Goal: Check status

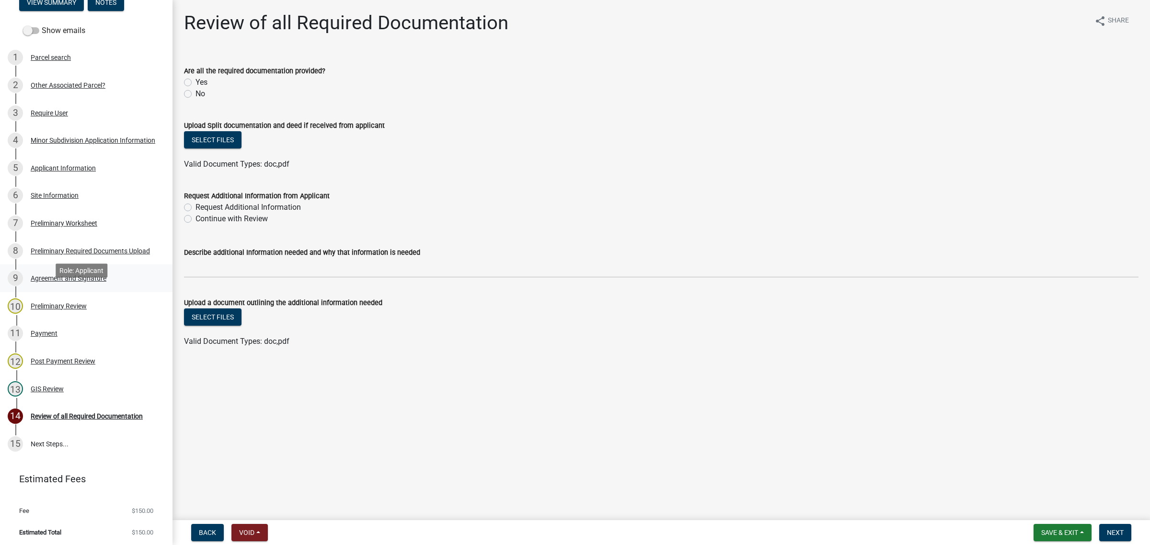
scroll to position [139, 0]
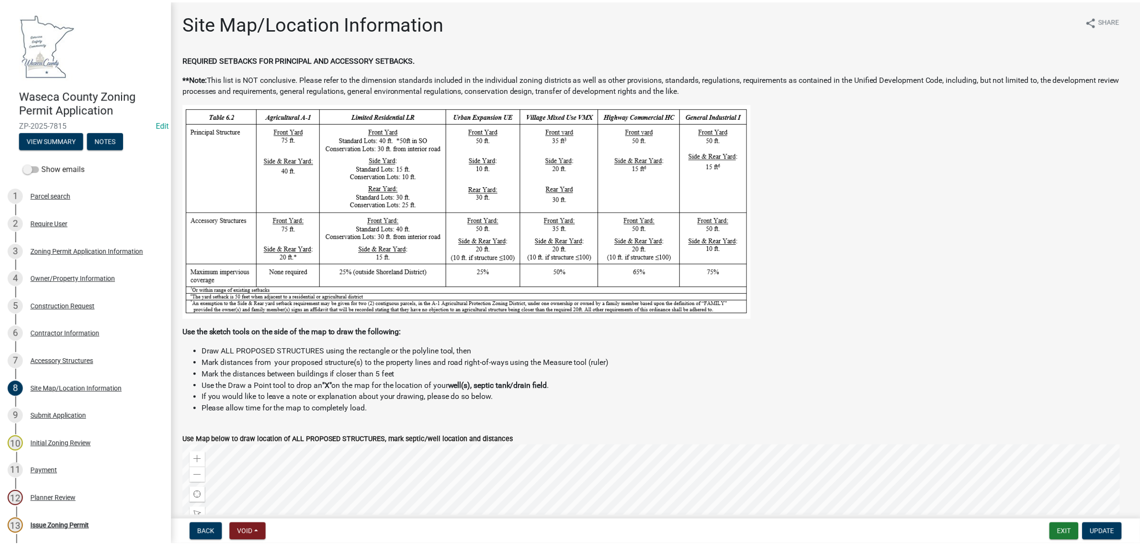
scroll to position [544, 0]
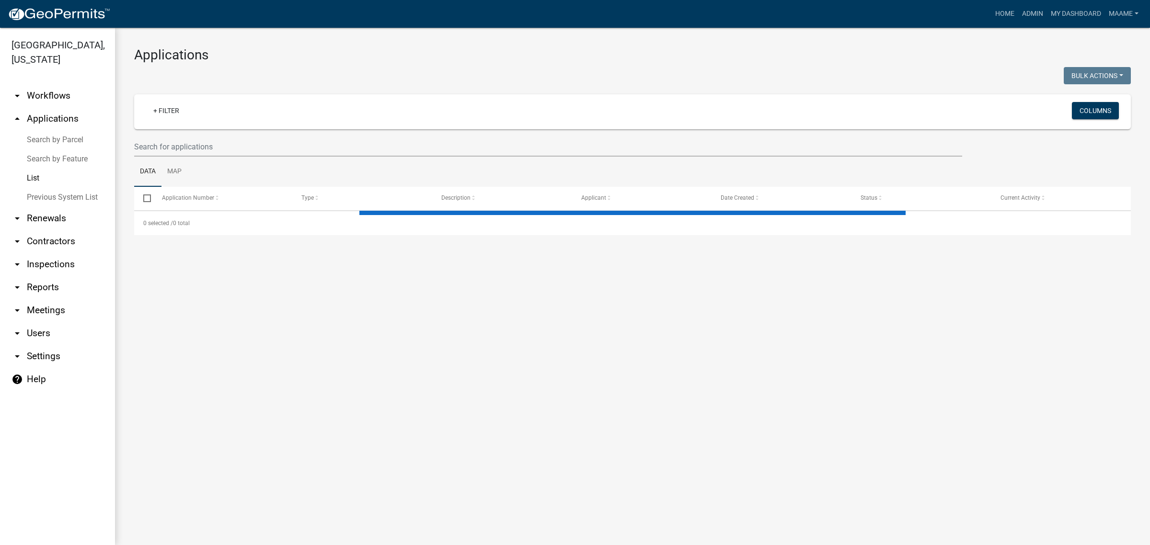
select select "3: 100"
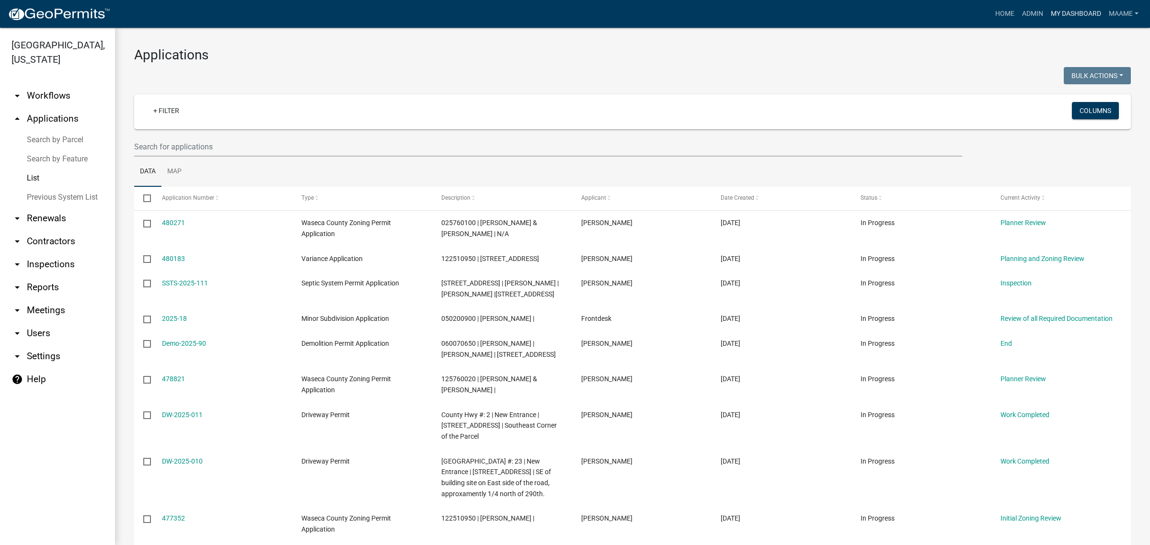
click at [1078, 12] on link "My Dashboard" at bounding box center [1076, 14] width 58 height 18
